Goal: Check status

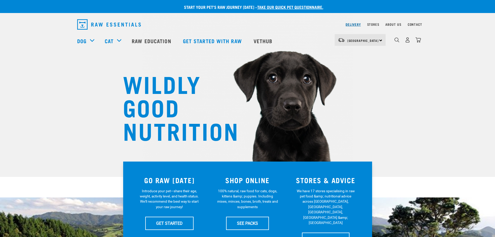
click at [356, 25] on link "Delivery" at bounding box center [353, 24] width 15 height 2
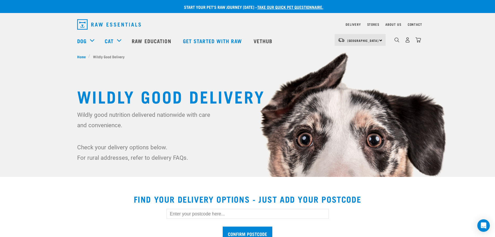
click at [182, 212] on input "text" at bounding box center [248, 214] width 162 height 10
paste input "9305"
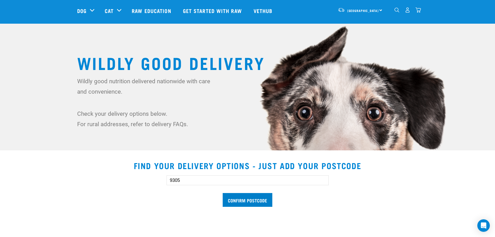
scroll to position [52, 0]
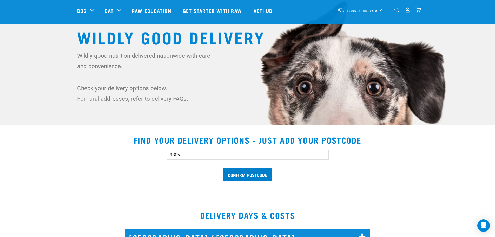
type input "9305"
click at [245, 171] on input "Confirm postcode" at bounding box center [248, 174] width 50 height 14
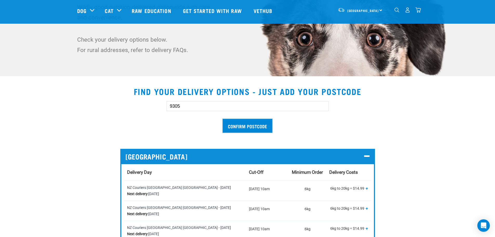
scroll to position [104, 0]
